Goal: Transaction & Acquisition: Subscribe to service/newsletter

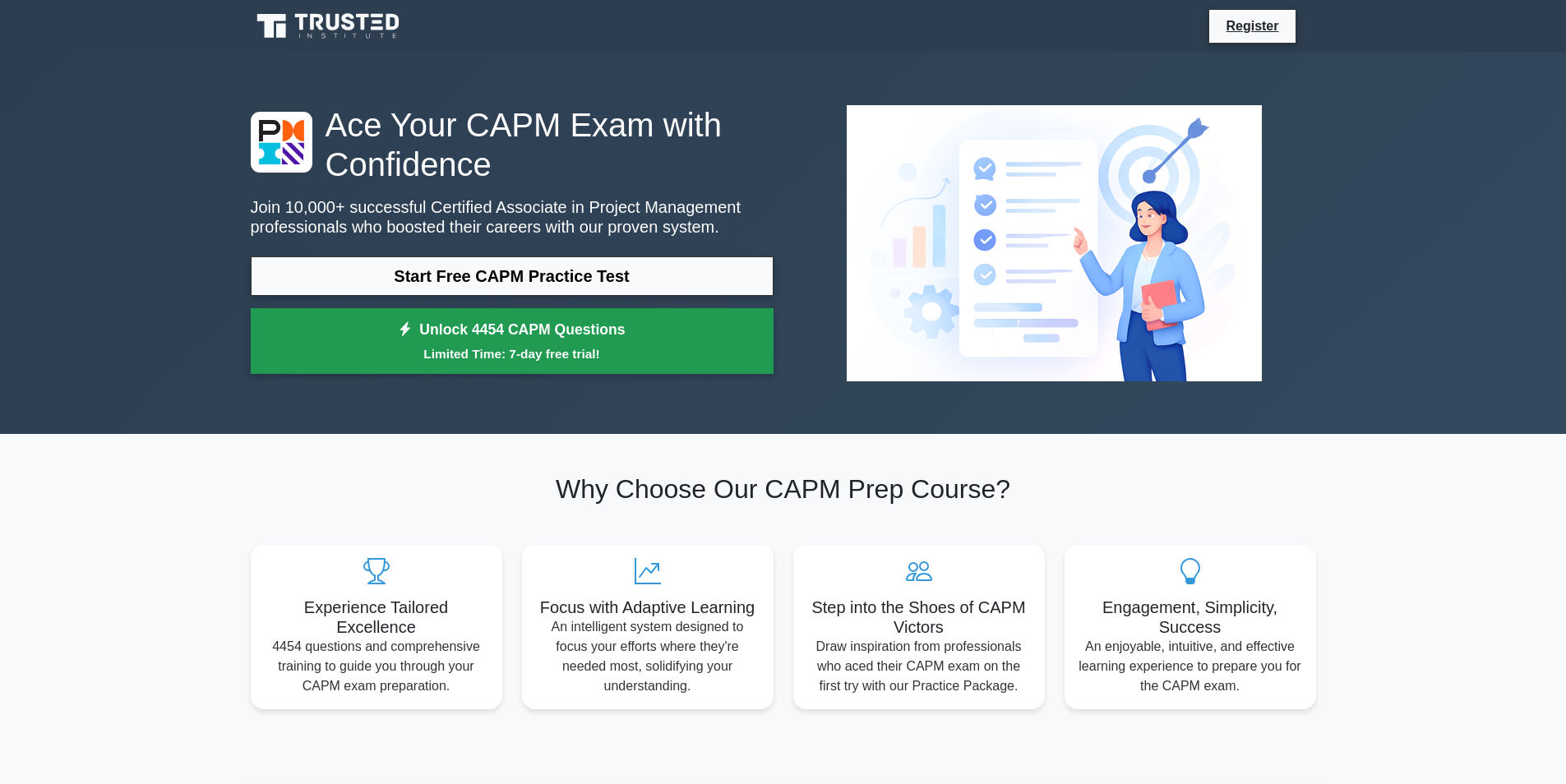
click at [655, 348] on small "Limited Time: 7-day free trial!" at bounding box center [512, 354] width 481 height 19
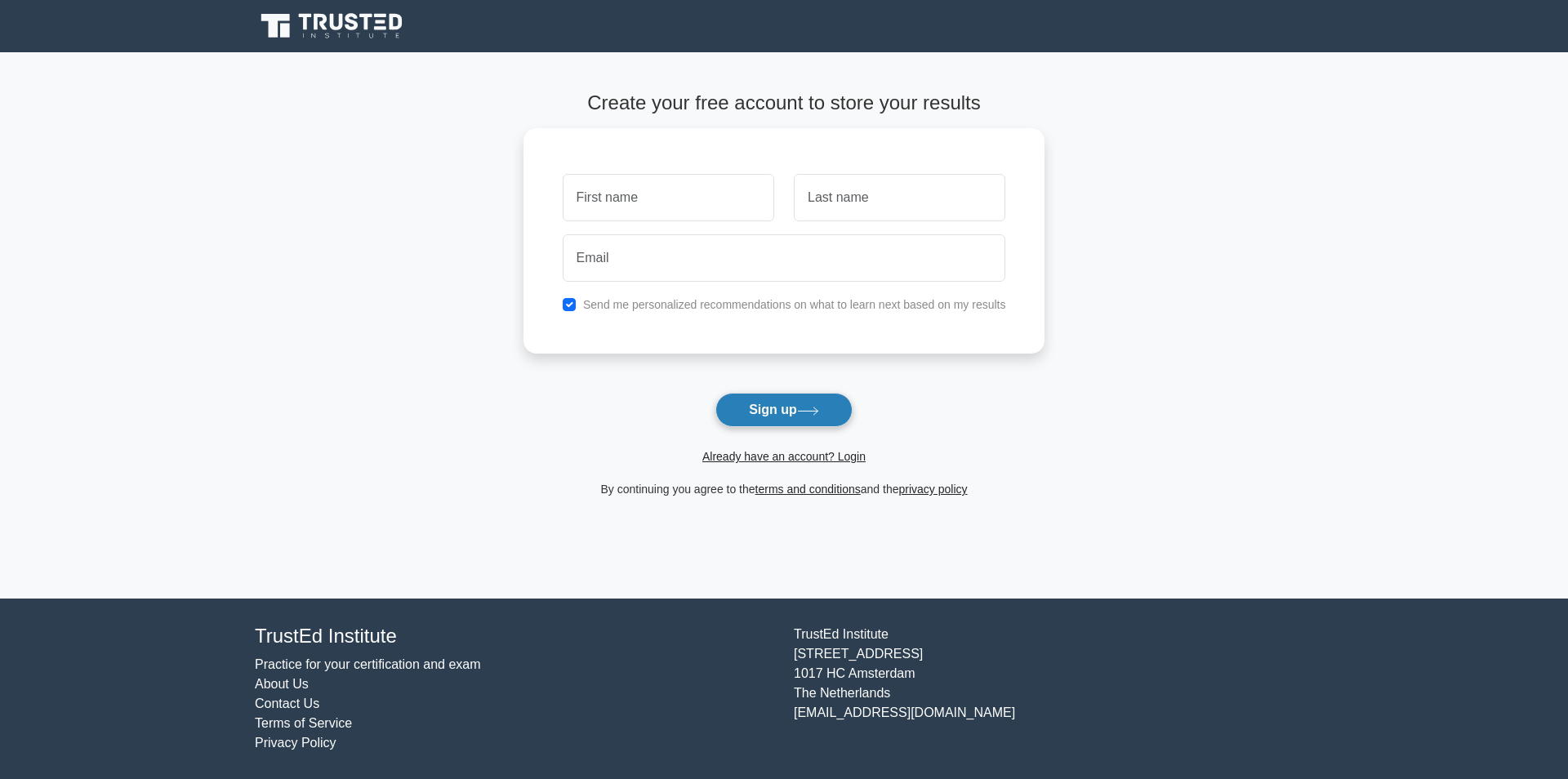
click at [716, 407] on button "Sign up" at bounding box center [784, 409] width 137 height 34
click at [718, 407] on button "Sign up" at bounding box center [784, 409] width 137 height 34
click at [835, 420] on button "Sign up" at bounding box center [784, 409] width 137 height 34
